Goal: Navigation & Orientation: Find specific page/section

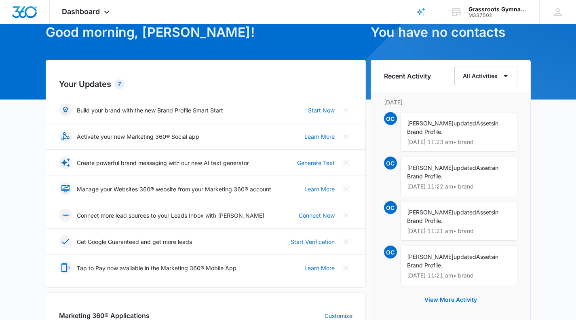
click at [30, 10] on img "Dashboard" at bounding box center [25, 12] width 26 height 12
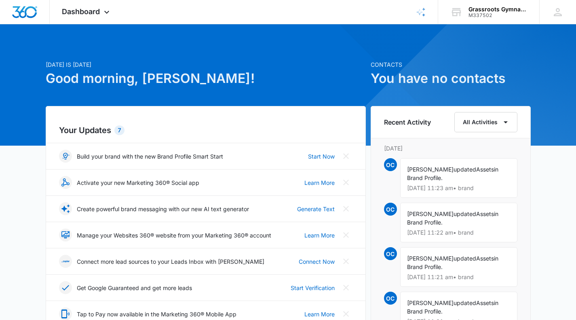
click at [98, 15] on span "Dashboard" at bounding box center [81, 11] width 38 height 8
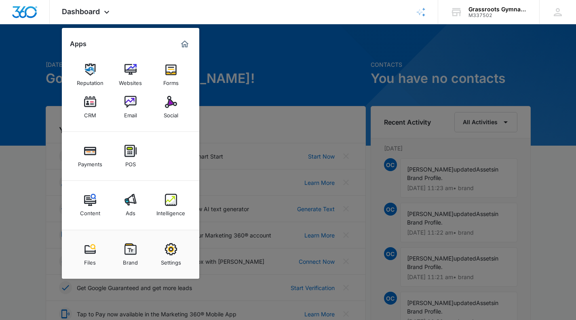
click at [233, 66] on div at bounding box center [288, 160] width 576 height 320
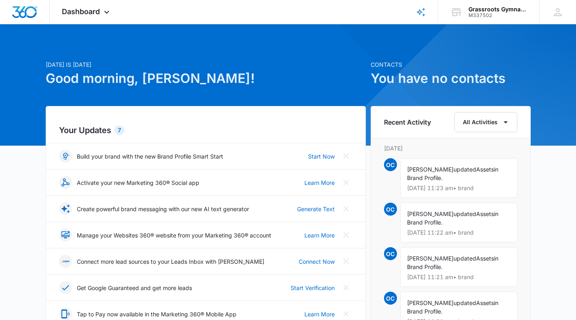
click at [231, 28] on div at bounding box center [288, 84] width 576 height 121
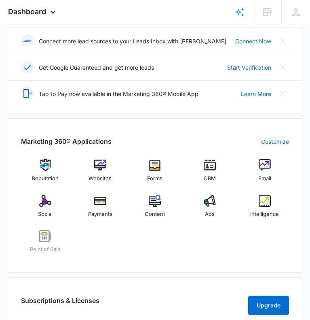
scroll to position [205, 0]
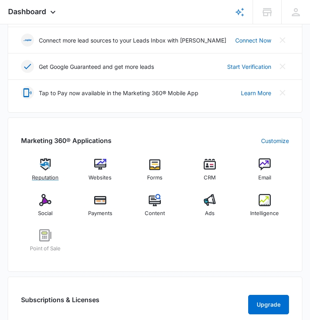
click at [40, 170] on img at bounding box center [45, 164] width 12 height 12
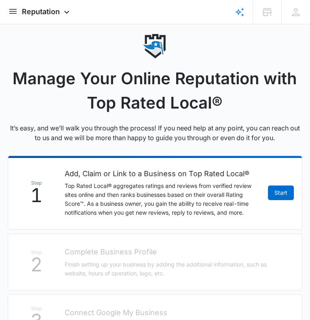
click at [72, 5] on div "Reputation Apps Reputation Websites Forms CRM Email Social Payments POS Content…" at bounding box center [47, 12] width 50 height 24
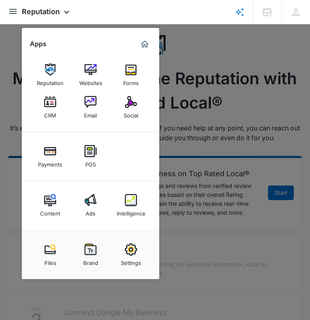
click at [97, 70] on img at bounding box center [91, 70] width 12 height 12
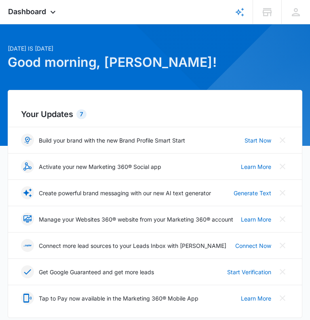
click at [46, 15] on span "Dashboard" at bounding box center [27, 11] width 38 height 8
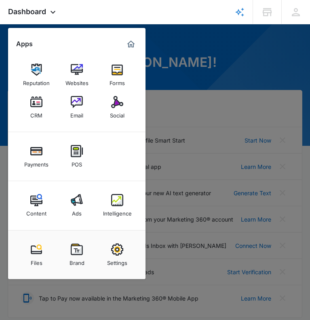
click at [42, 109] on div "CRM" at bounding box center [36, 113] width 12 height 11
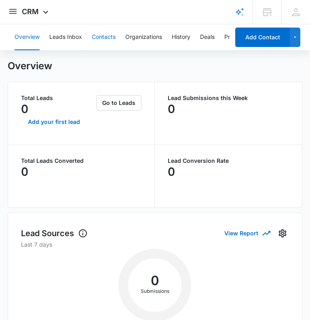
click at [113, 36] on button "Contacts" at bounding box center [104, 37] width 24 height 26
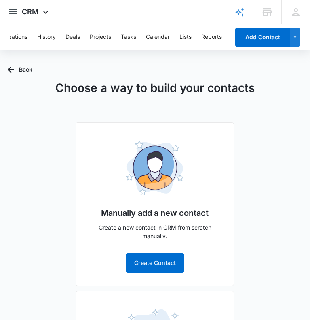
scroll to position [0, 146]
click at [174, 35] on button "Lists" at bounding box center [175, 37] width 12 height 26
click at [28, 34] on button "Overview" at bounding box center [27, 37] width 25 height 26
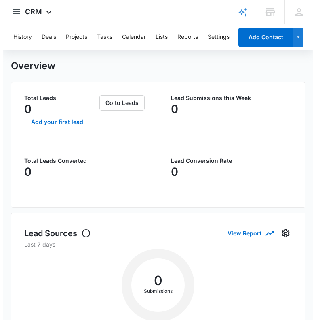
scroll to position [0, 165]
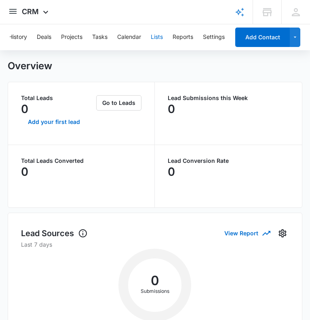
click at [154, 34] on button "Lists" at bounding box center [157, 37] width 12 height 26
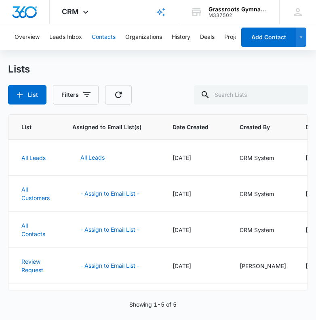
click at [94, 33] on button "Contacts" at bounding box center [104, 37] width 24 height 26
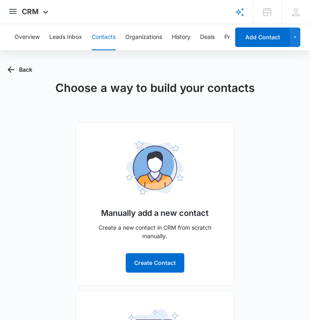
click at [51, 15] on icon at bounding box center [46, 12] width 10 height 10
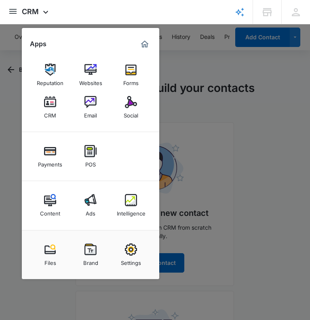
click at [97, 112] on div "Email" at bounding box center [90, 113] width 13 height 11
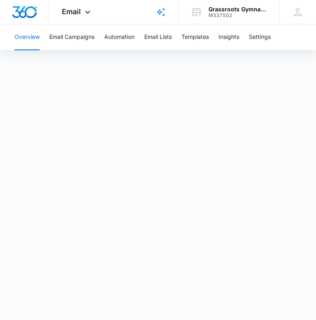
click at [79, 7] on span "Email" at bounding box center [71, 11] width 19 height 8
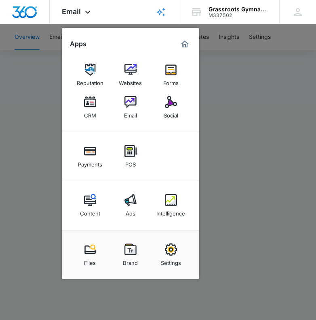
click at [167, 105] on img at bounding box center [171, 102] width 12 height 12
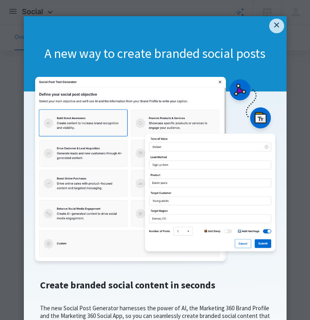
click at [274, 26] on link "×" at bounding box center [276, 26] width 15 height 15
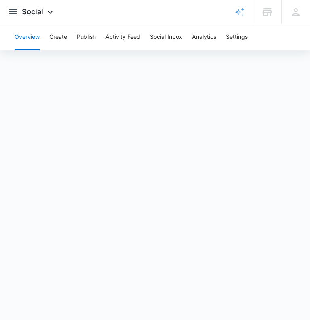
scroll to position [28, 0]
click at [43, 13] on span "Social" at bounding box center [32, 11] width 21 height 8
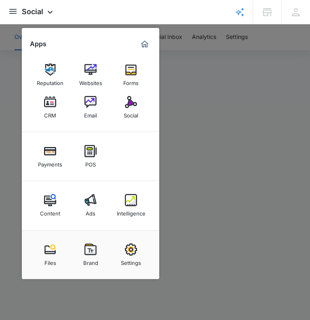
click at [8, 12] on img "Dashboard" at bounding box center [8, 18] width 0 height 13
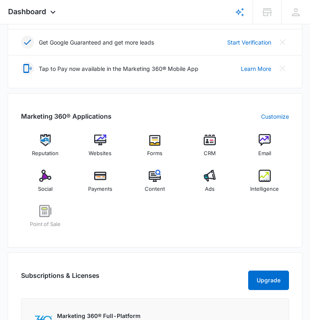
scroll to position [230, 0]
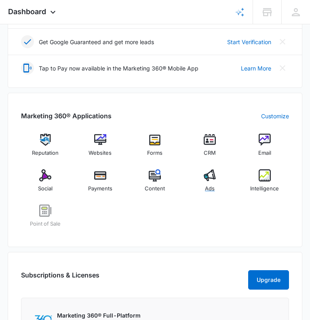
click at [204, 181] on img at bounding box center [210, 175] width 12 height 12
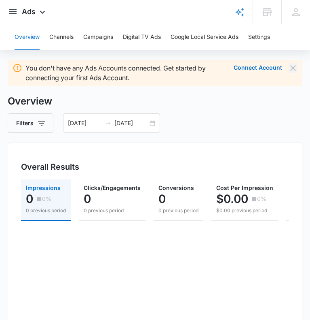
click at [293, 73] on icon "Dismiss" at bounding box center [293, 68] width 10 height 10
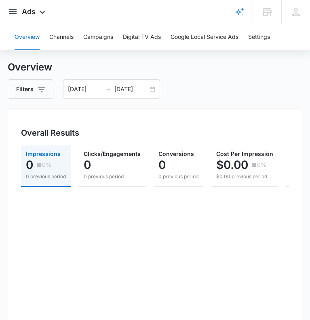
click at [8, 16] on img "Dashboard" at bounding box center [8, 18] width 0 height 13
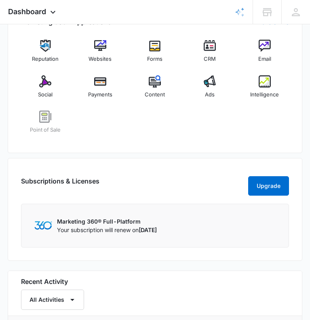
scroll to position [323, 0]
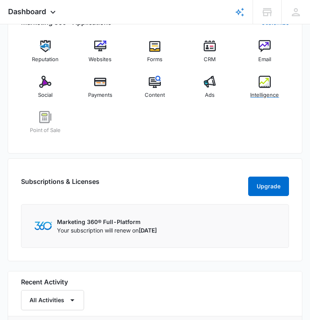
click at [259, 88] on img at bounding box center [265, 82] width 12 height 12
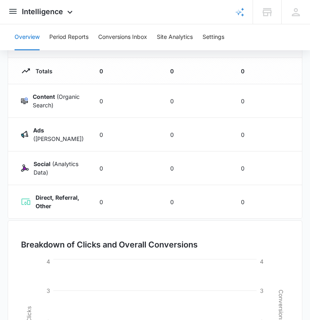
scroll to position [75, 0]
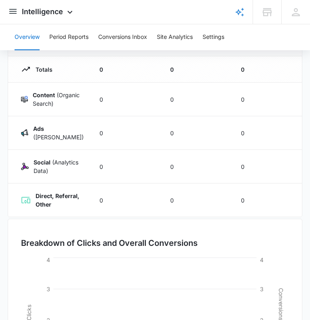
click at [22, 15] on div at bounding box center [15, 12] width 14 height 24
click at [8, 12] on img "Dashboard" at bounding box center [8, 18] width 0 height 13
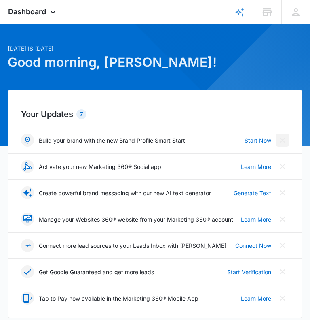
click at [282, 145] on icon "Close" at bounding box center [283, 140] width 10 height 10
